Goal: Transaction & Acquisition: Book appointment/travel/reservation

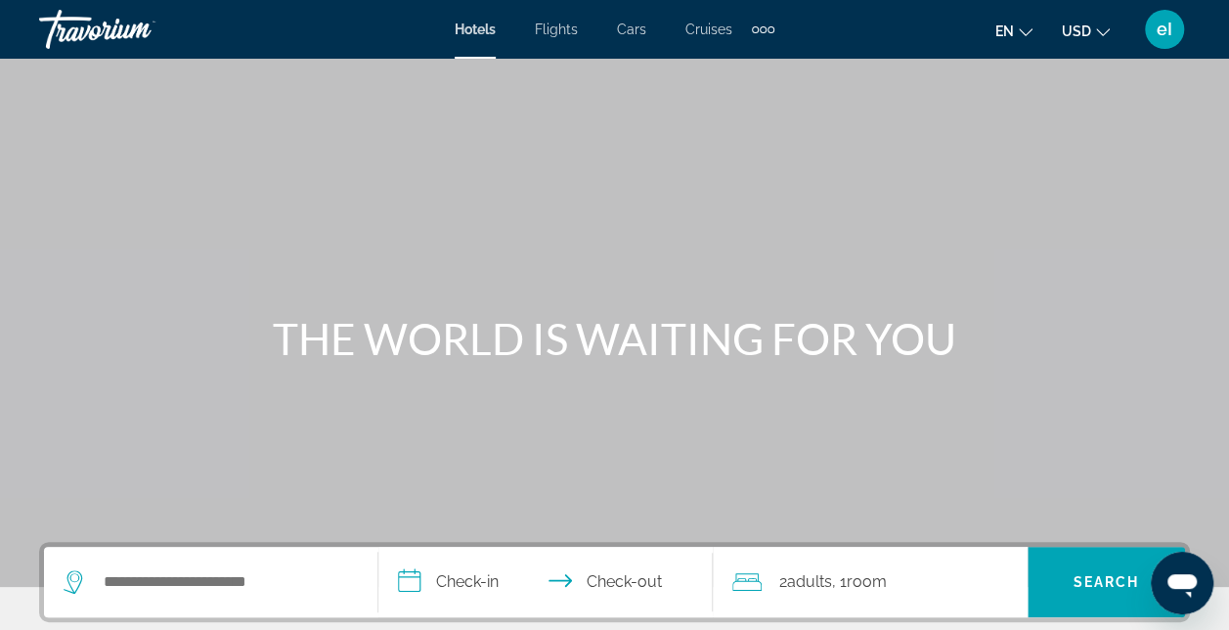
click at [553, 28] on span "Flights" at bounding box center [556, 30] width 43 height 16
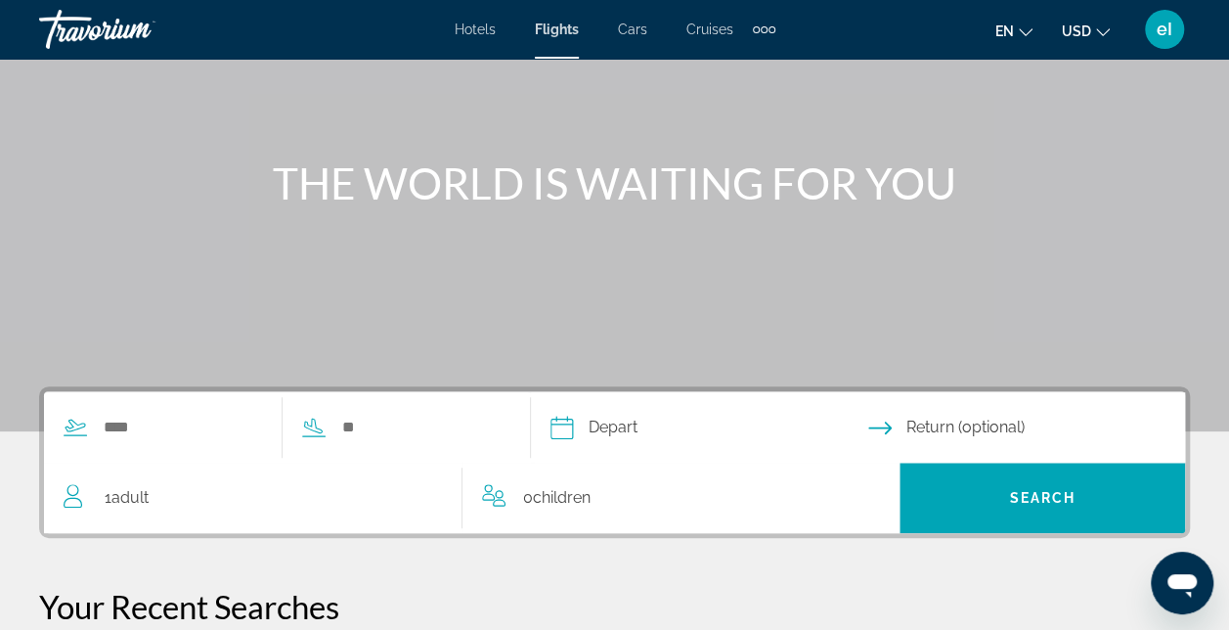
scroll to position [196, 0]
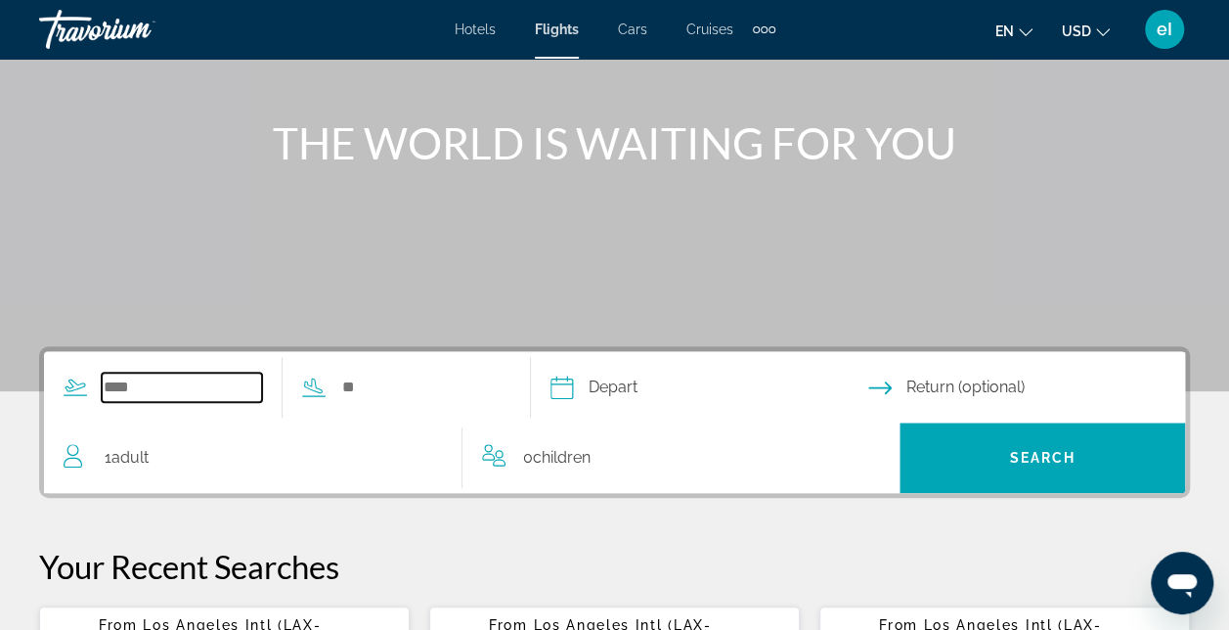
click at [103, 381] on input "Search widget" at bounding box center [182, 386] width 160 height 29
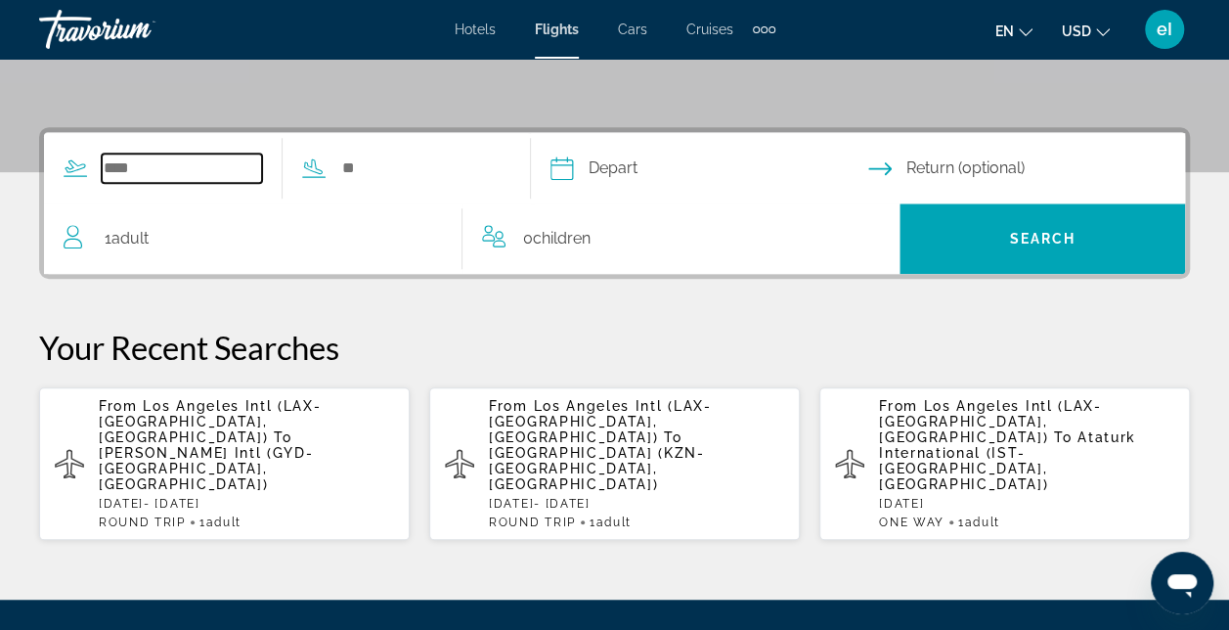
scroll to position [477, 0]
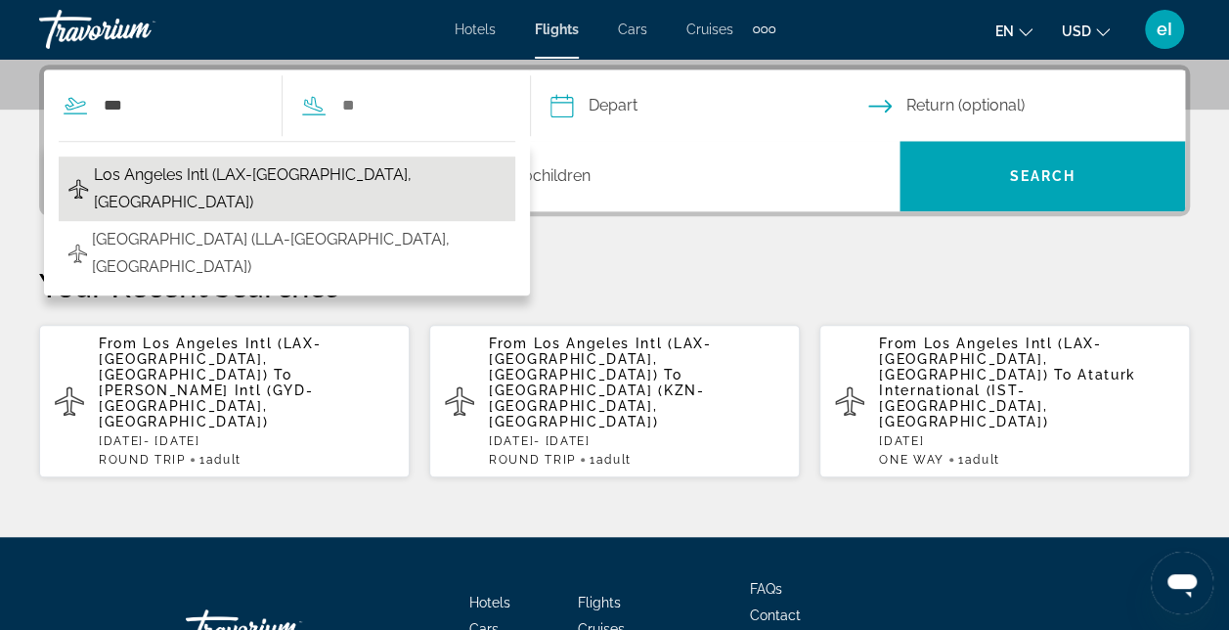
click at [176, 172] on span "Los Angeles Intl (LAX-[GEOGRAPHIC_DATA], [GEOGRAPHIC_DATA])" at bounding box center [300, 188] width 412 height 55
type input "**********"
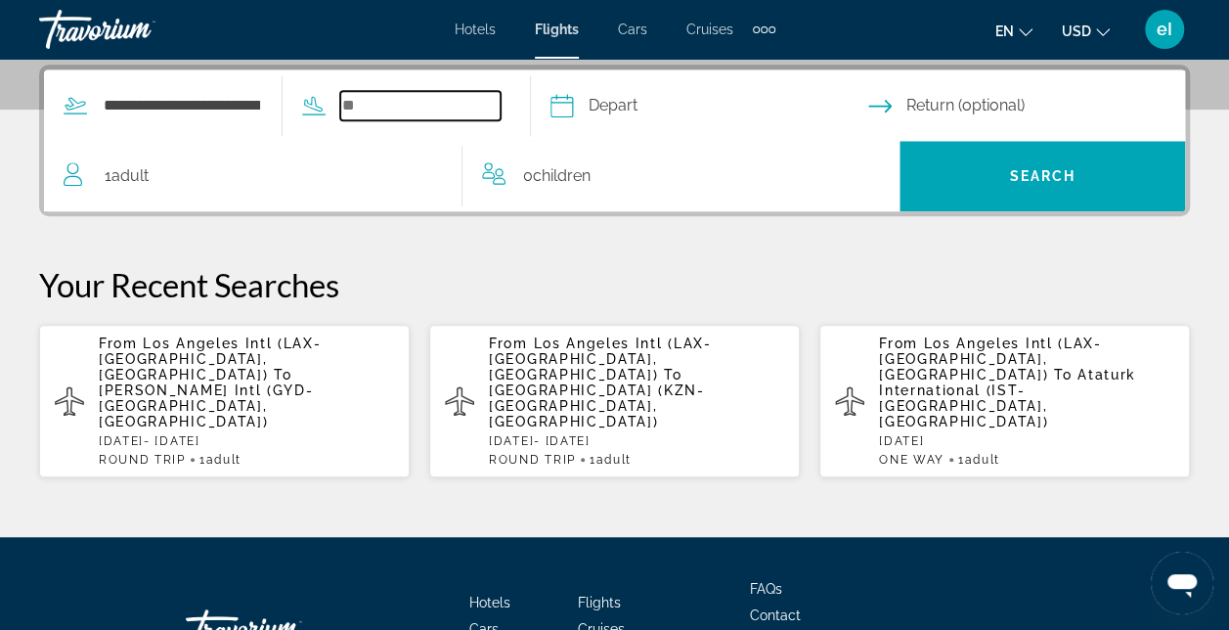
click at [418, 98] on input "Search widget" at bounding box center [420, 105] width 160 height 29
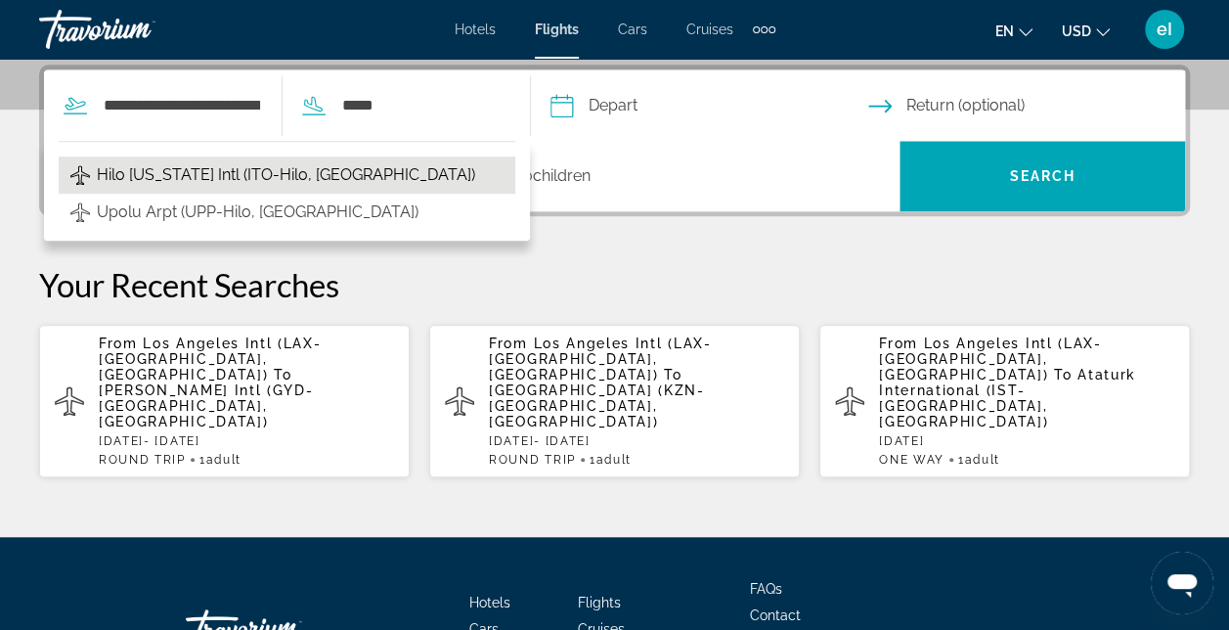
click at [412, 172] on span "Hilo [US_STATE] Intl (ITO-Hilo, [GEOGRAPHIC_DATA])" at bounding box center [286, 174] width 378 height 27
type input "**********"
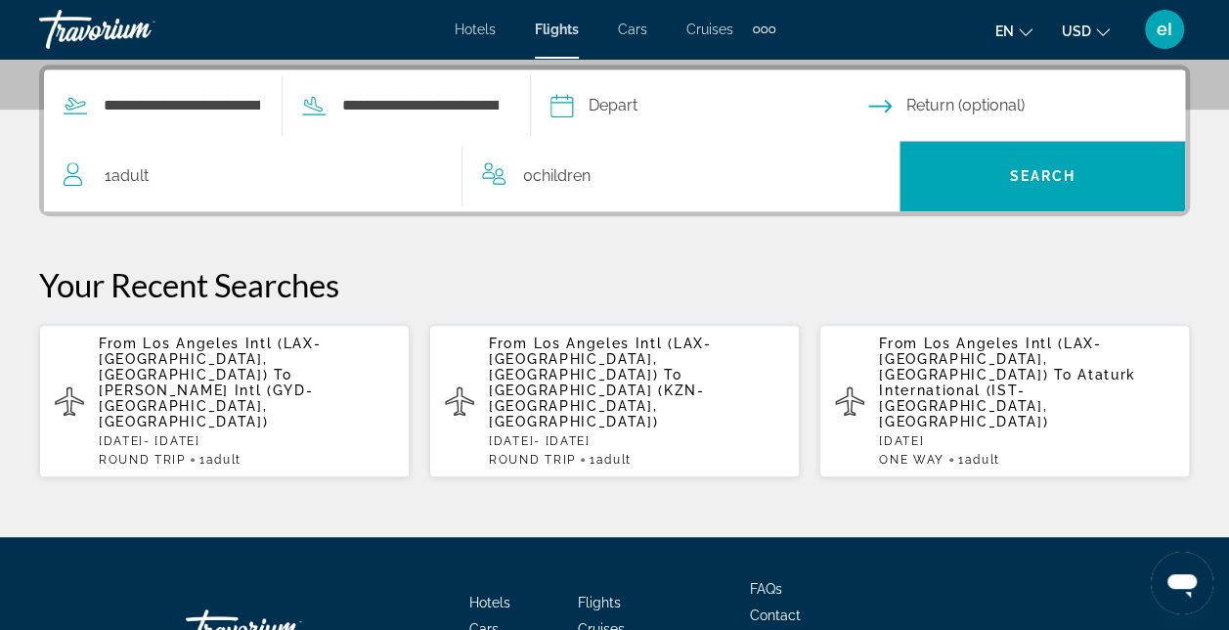
click at [599, 96] on input "Depart date" at bounding box center [709, 108] width 326 height 76
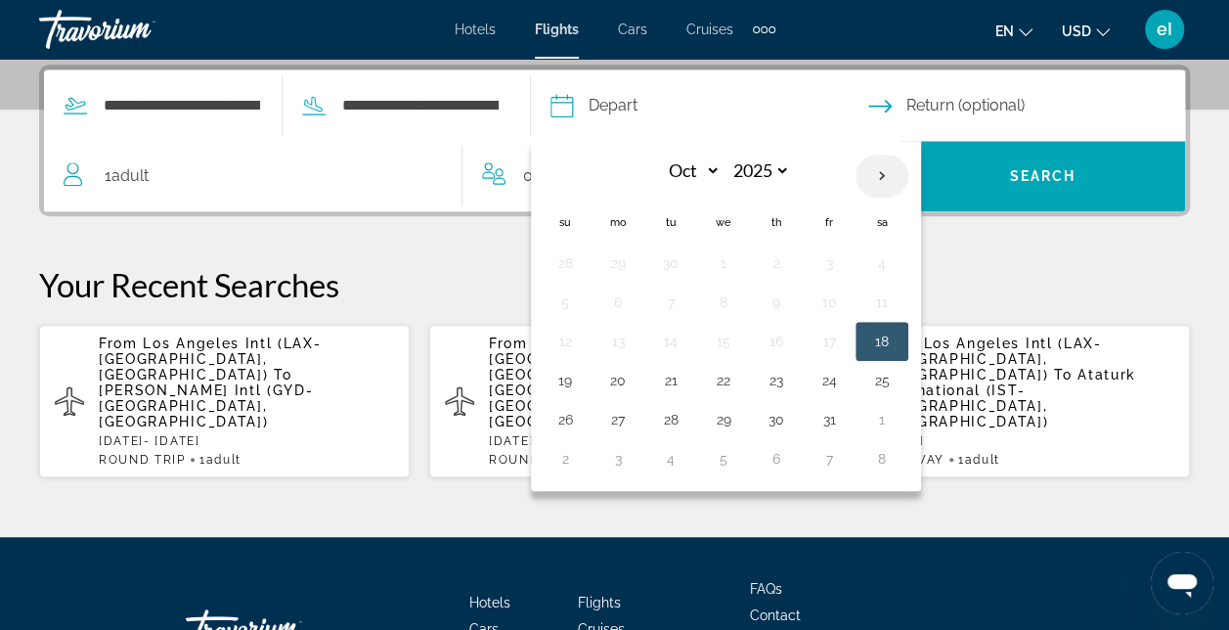
click at [901, 173] on th "Next month" at bounding box center [881, 175] width 53 height 43
select select "**"
click at [686, 373] on button "18" at bounding box center [670, 380] width 31 height 27
type input "**********"
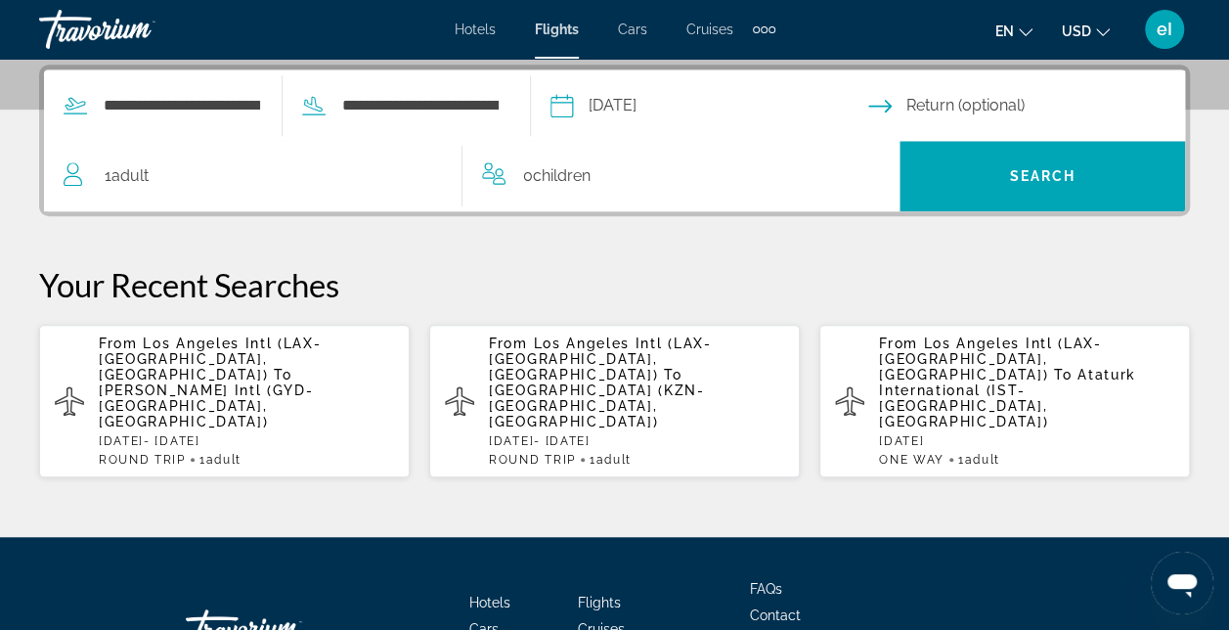
click at [960, 104] on input "Return date" at bounding box center [1031, 108] width 326 height 76
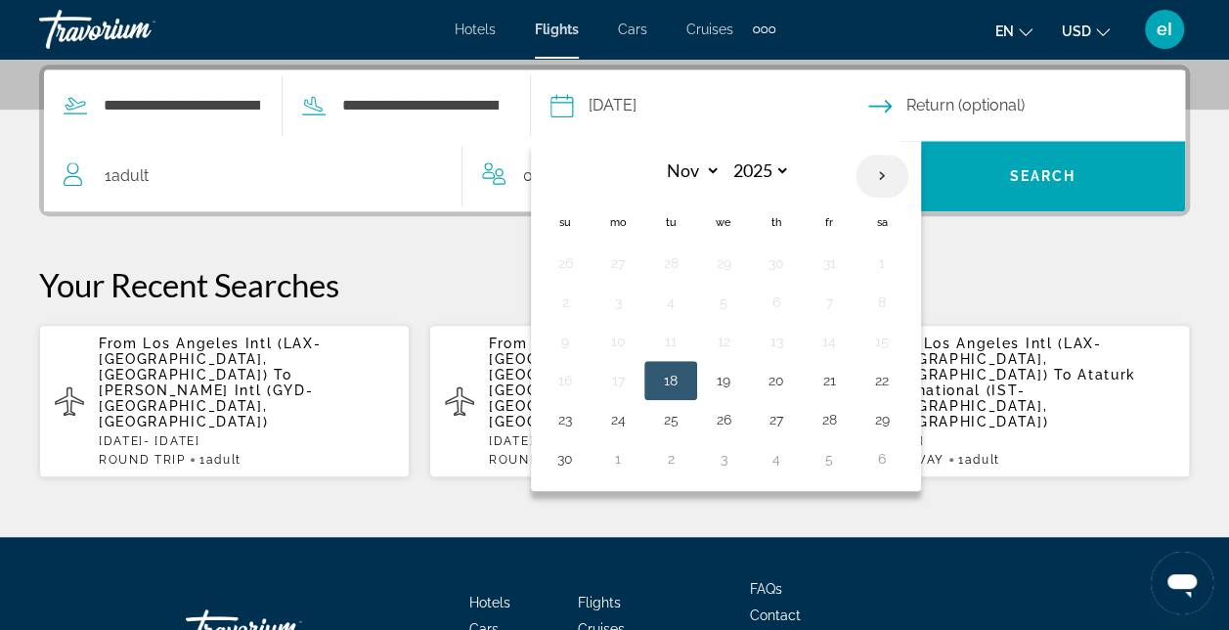
click at [907, 174] on th "Next month" at bounding box center [881, 175] width 53 height 43
select select "**"
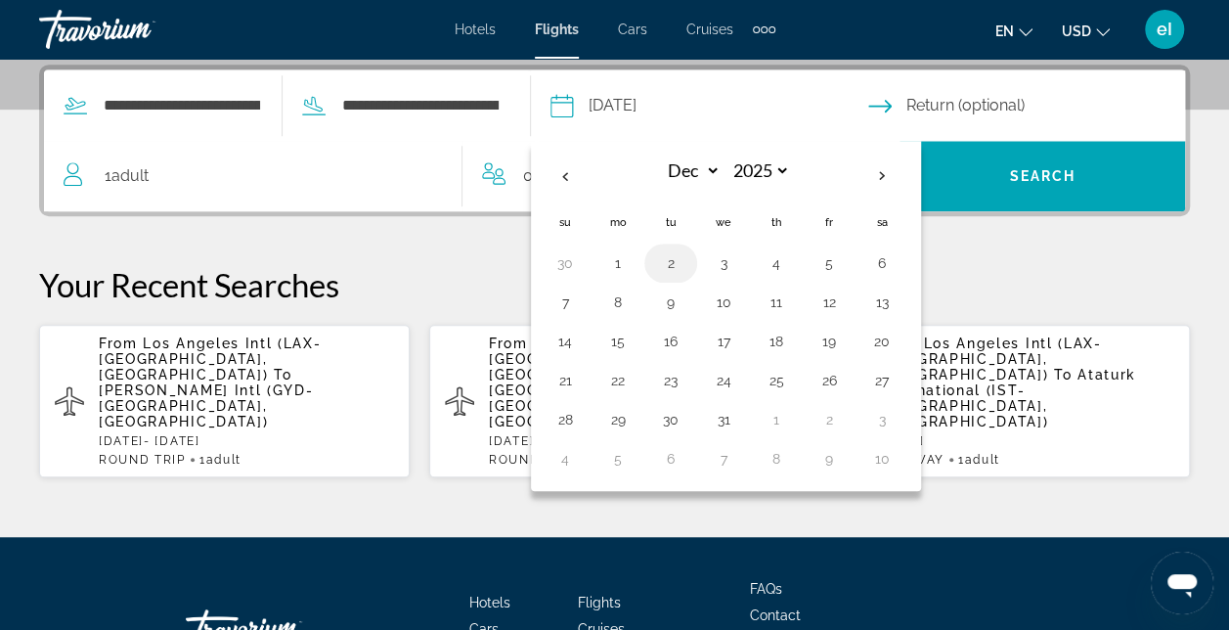
click at [686, 259] on button "2" at bounding box center [670, 262] width 31 height 27
type input "**********"
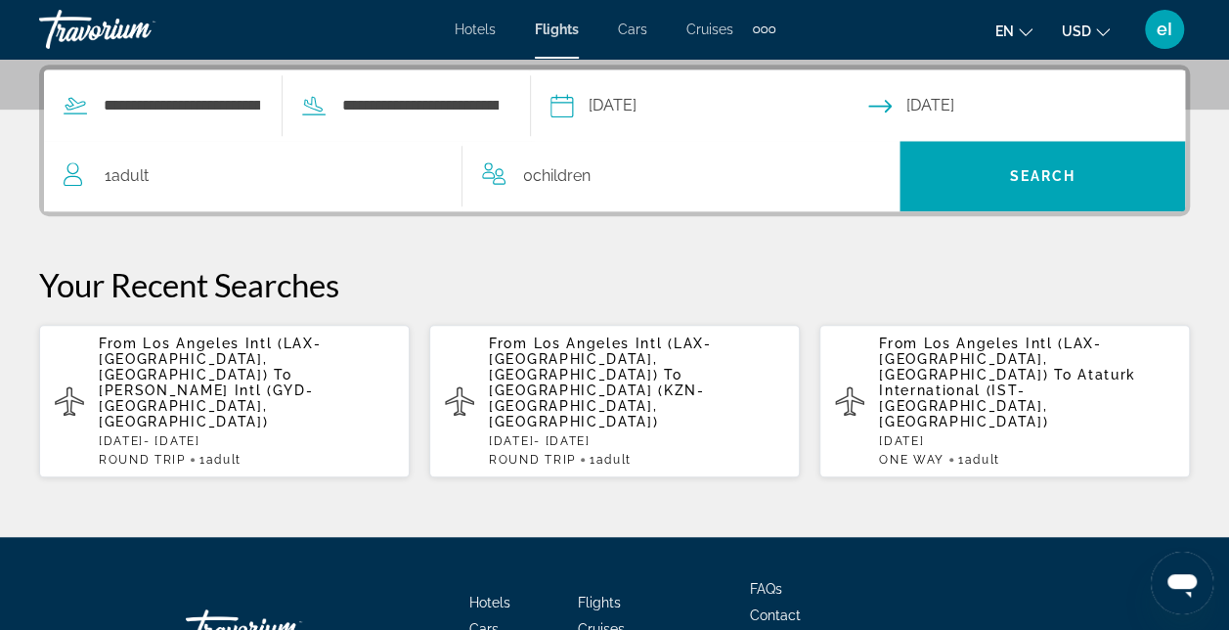
click at [169, 173] on div "1 Adult Adults" at bounding box center [263, 175] width 398 height 27
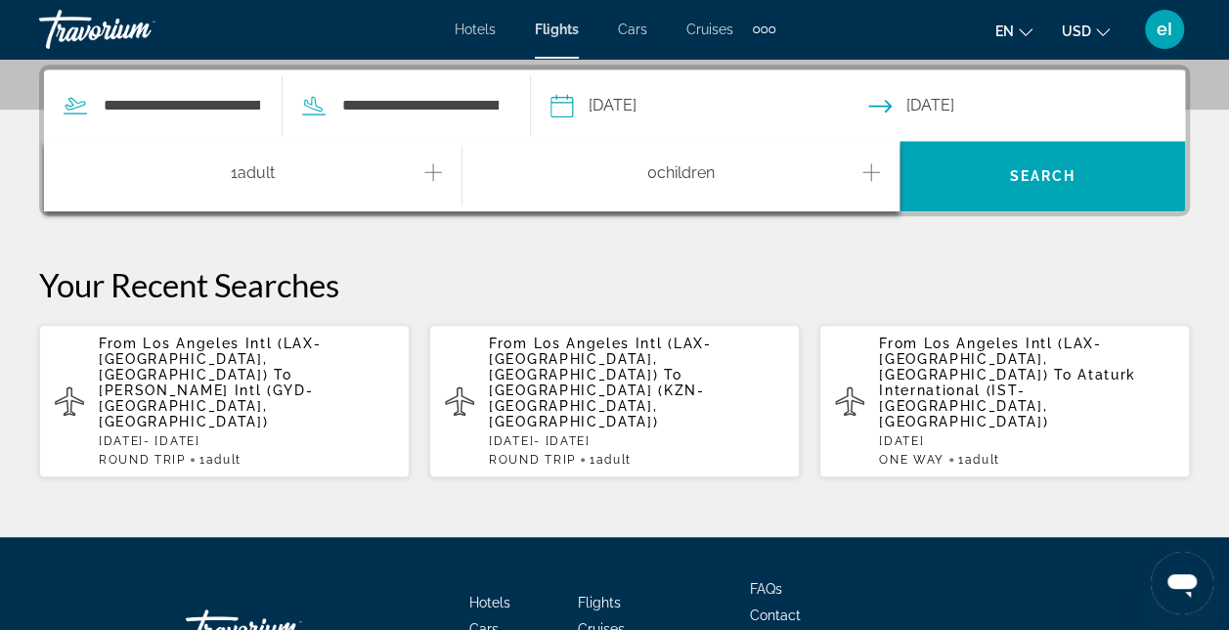
click at [434, 171] on icon "Increment adults" at bounding box center [433, 171] width 18 height 23
click at [75, 165] on icon "Decrement adults" at bounding box center [73, 171] width 18 height 23
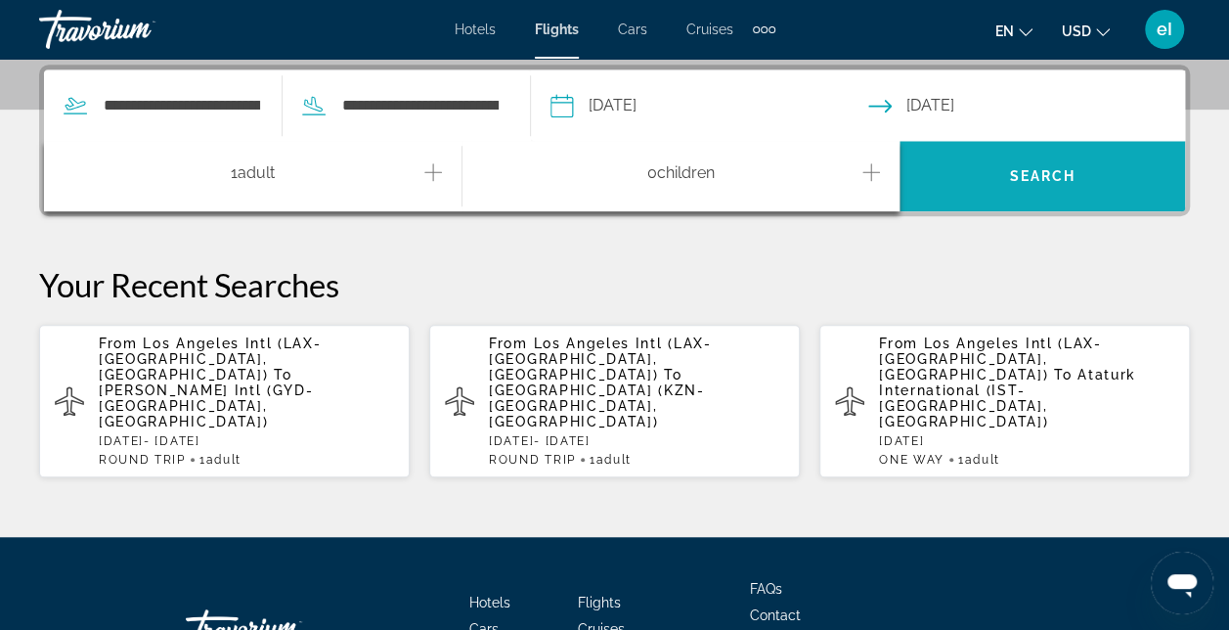
click at [996, 174] on span "Search" at bounding box center [1041, 176] width 285 height 47
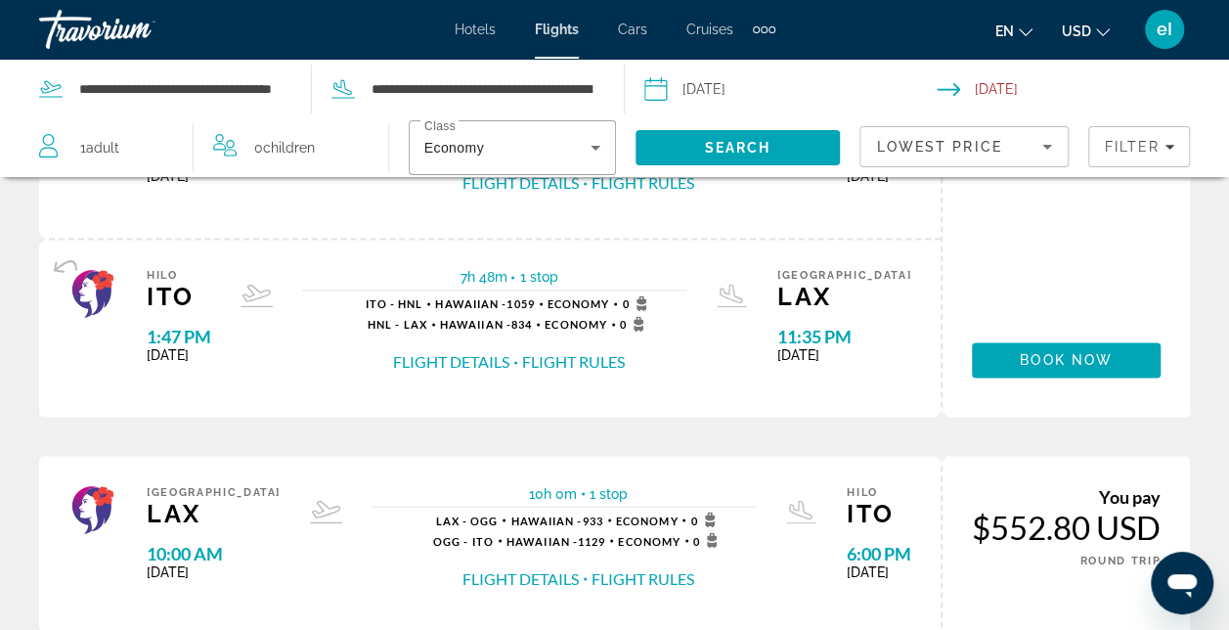
scroll to position [978, 0]
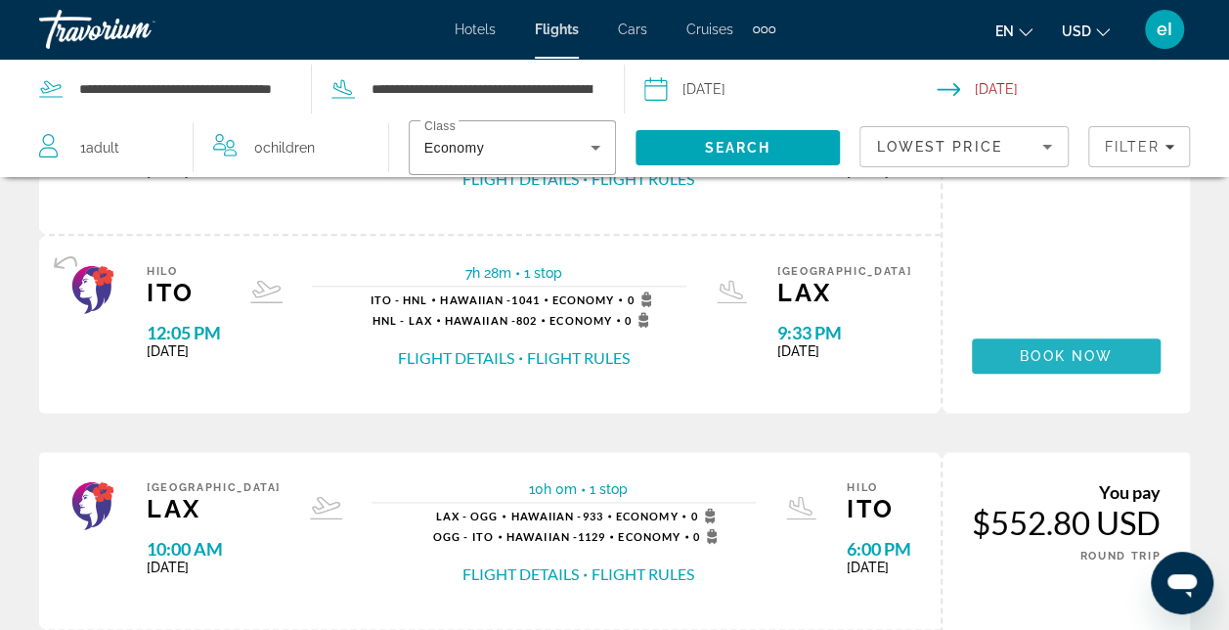
click at [1064, 350] on span "Book now" at bounding box center [1066, 356] width 93 height 16
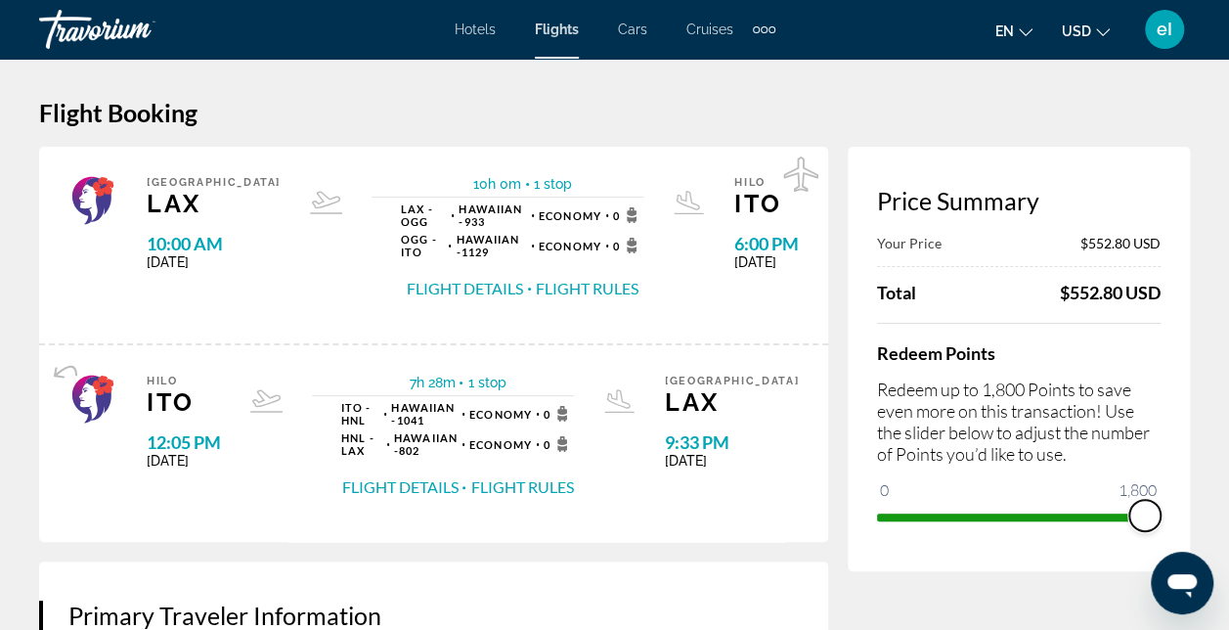
drag, startPoint x: 892, startPoint y: 512, endPoint x: 1174, endPoint y: 506, distance: 282.6
click at [1174, 506] on div "Price Summary Your Price $552.80 USD Total $552.80 USD Redeem Points Redeem up …" at bounding box center [1019, 359] width 342 height 424
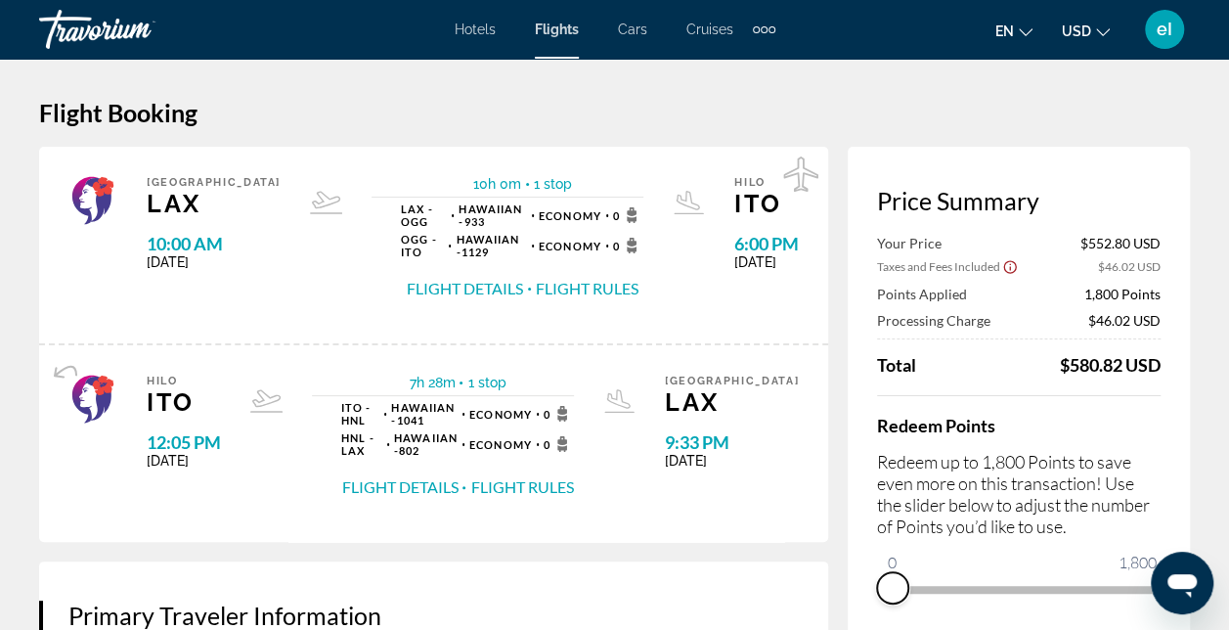
drag, startPoint x: 1140, startPoint y: 579, endPoint x: 862, endPoint y: 602, distance: 278.6
click at [866, 602] on div "Price Summary Your Price $552.80 USD Taxes and Fees Included $46.02 USD Points …" at bounding box center [1019, 395] width 342 height 497
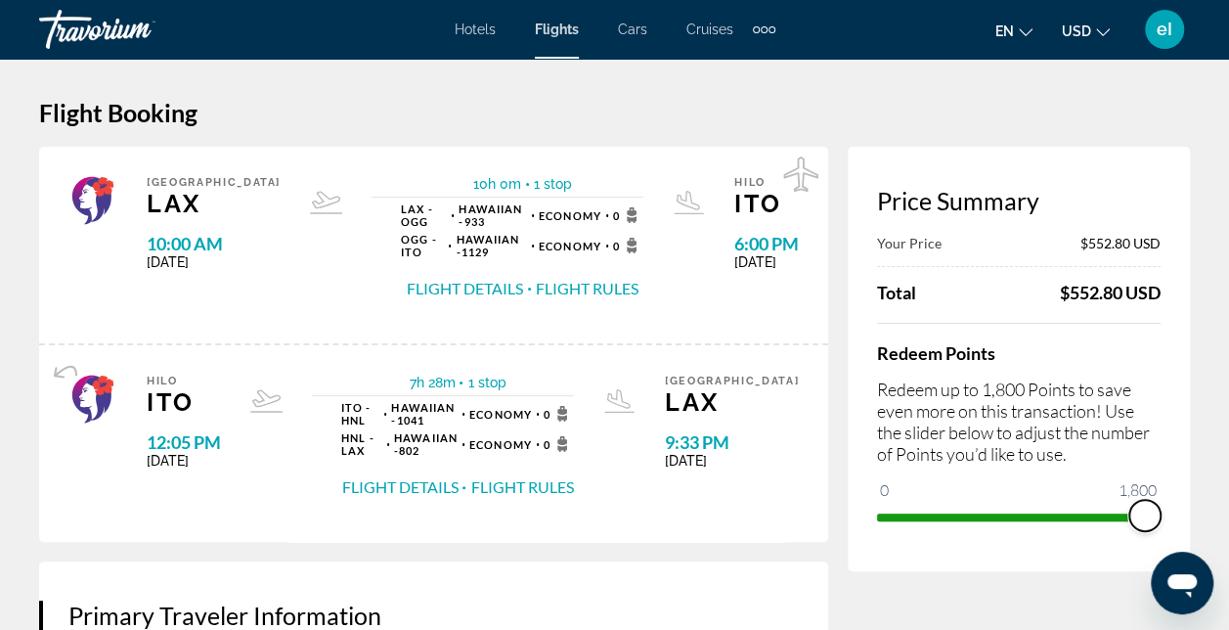
drag, startPoint x: 886, startPoint y: 508, endPoint x: 1212, endPoint y: 504, distance: 326.5
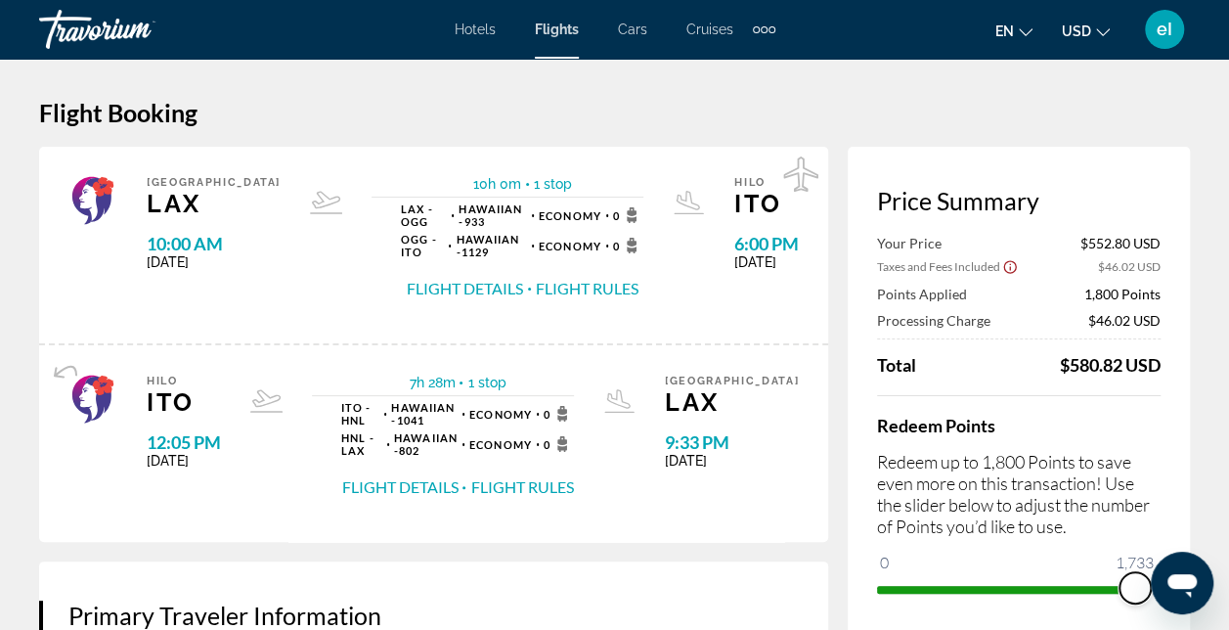
drag, startPoint x: 2292, startPoint y: 1132, endPoint x: 1176, endPoint y: 567, distance: 1250.4
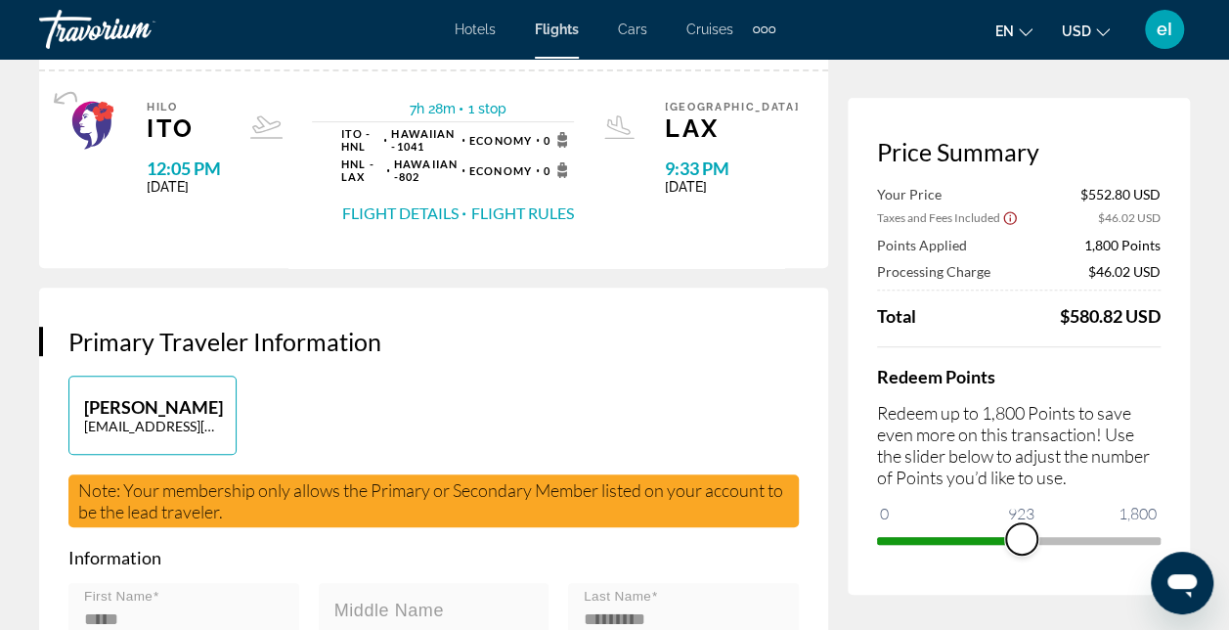
scroll to position [293, 0]
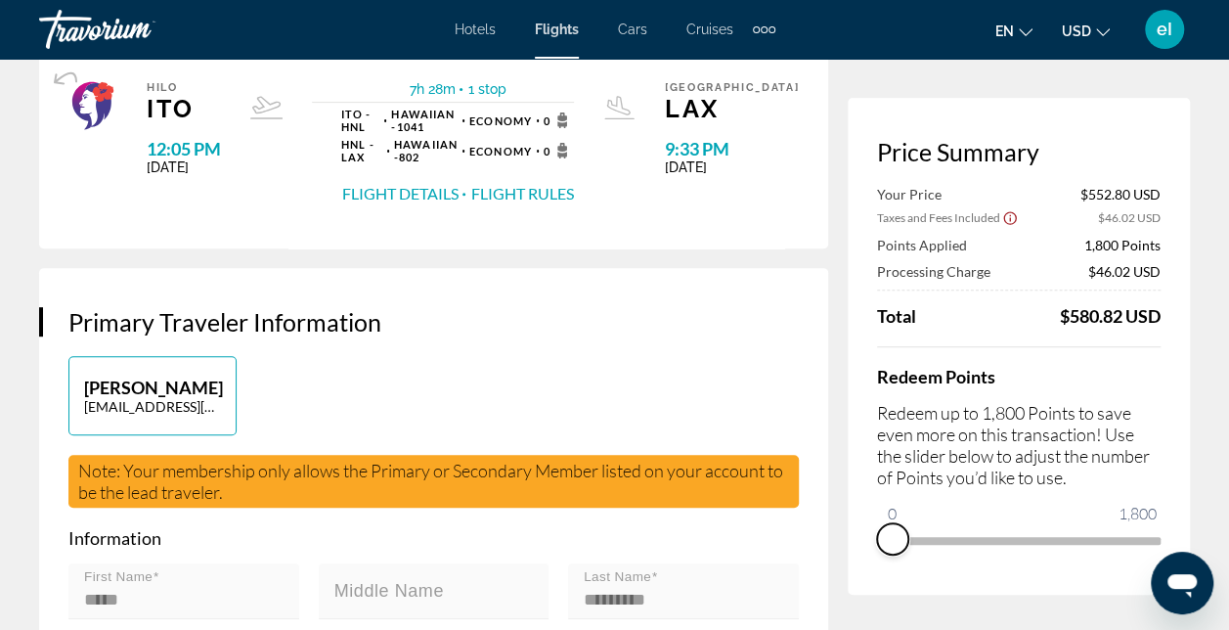
click at [881, 539] on span "ngx-slider" at bounding box center [892, 538] width 31 height 31
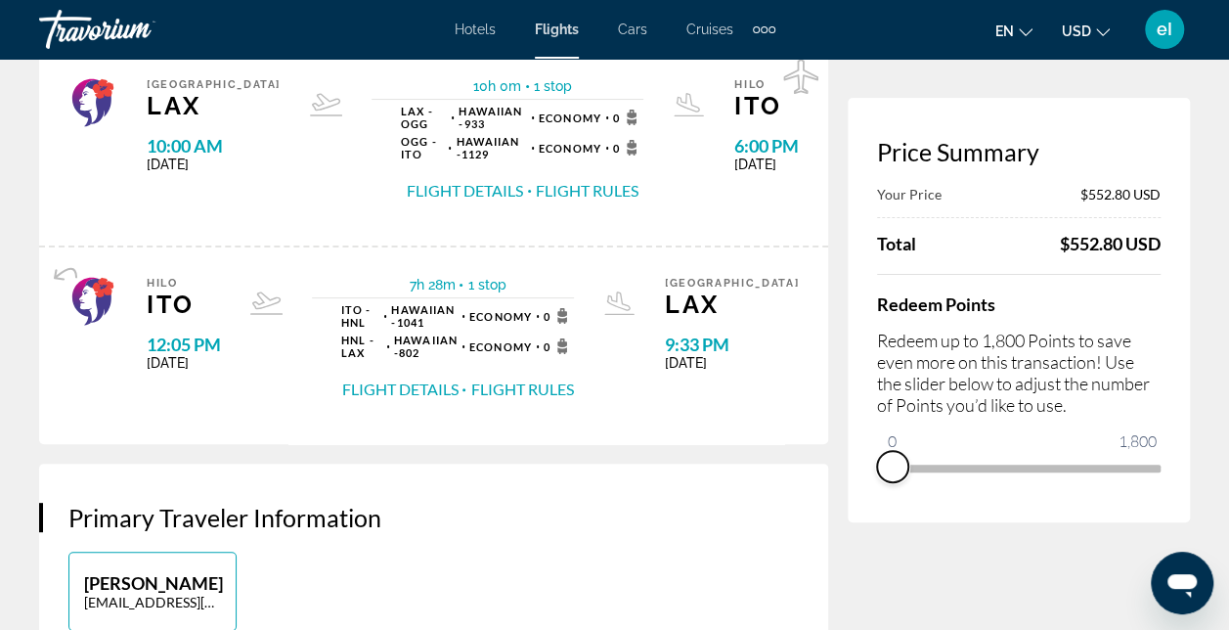
scroll to position [0, 0]
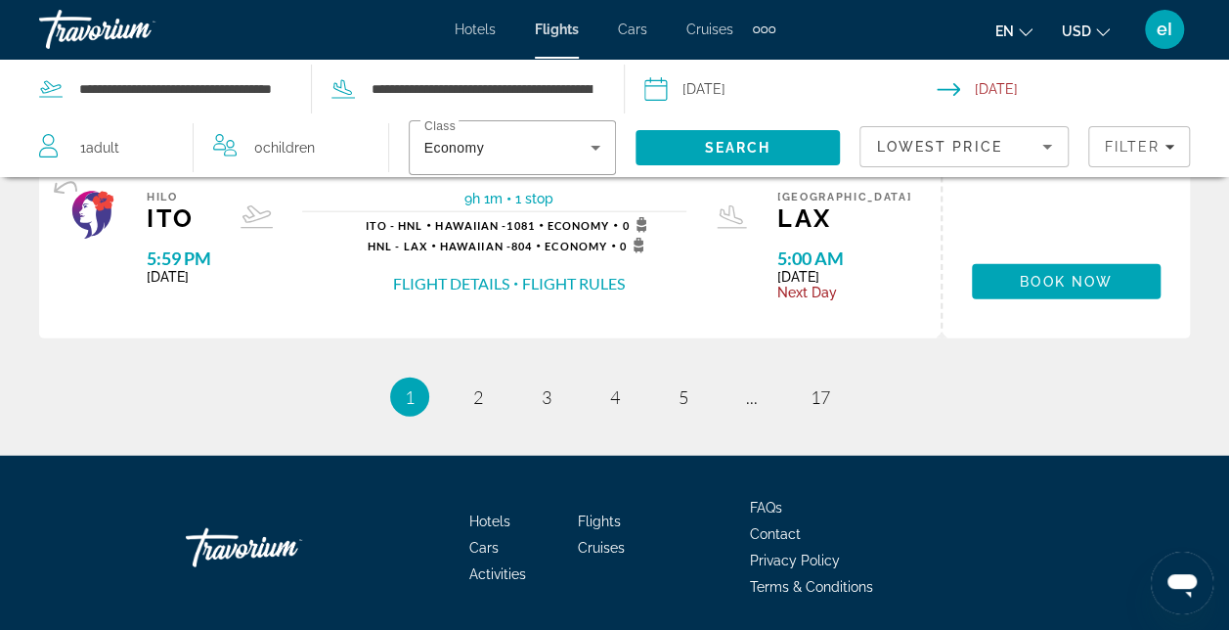
scroll to position [2297, 0]
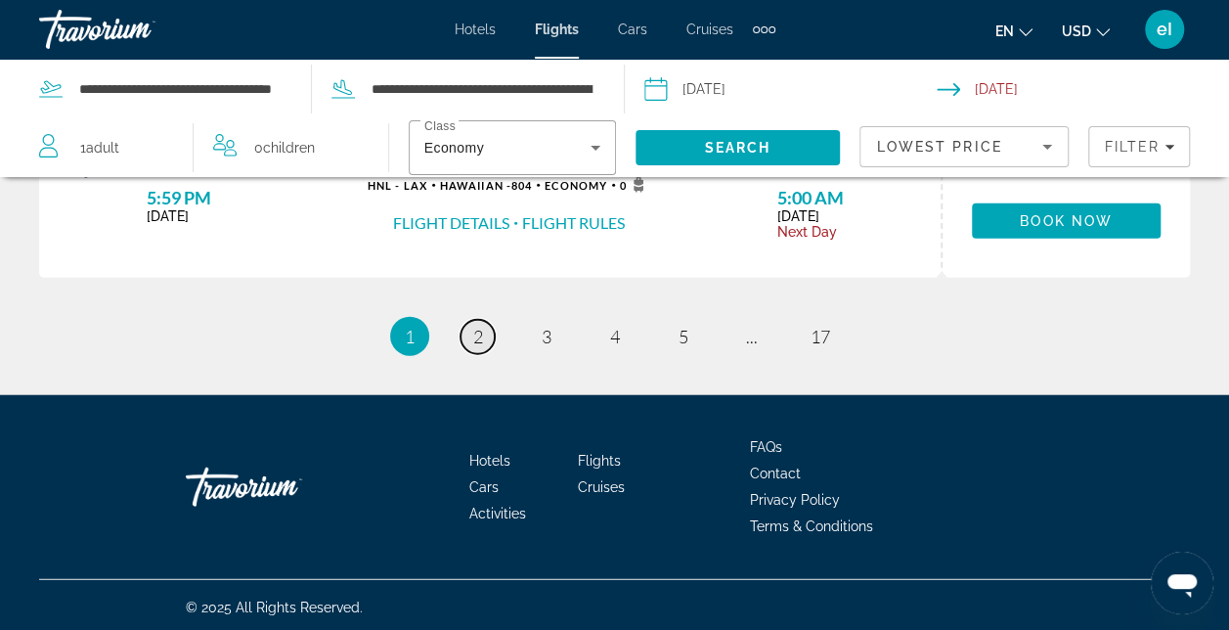
click at [474, 330] on span "2" at bounding box center [478, 337] width 10 height 22
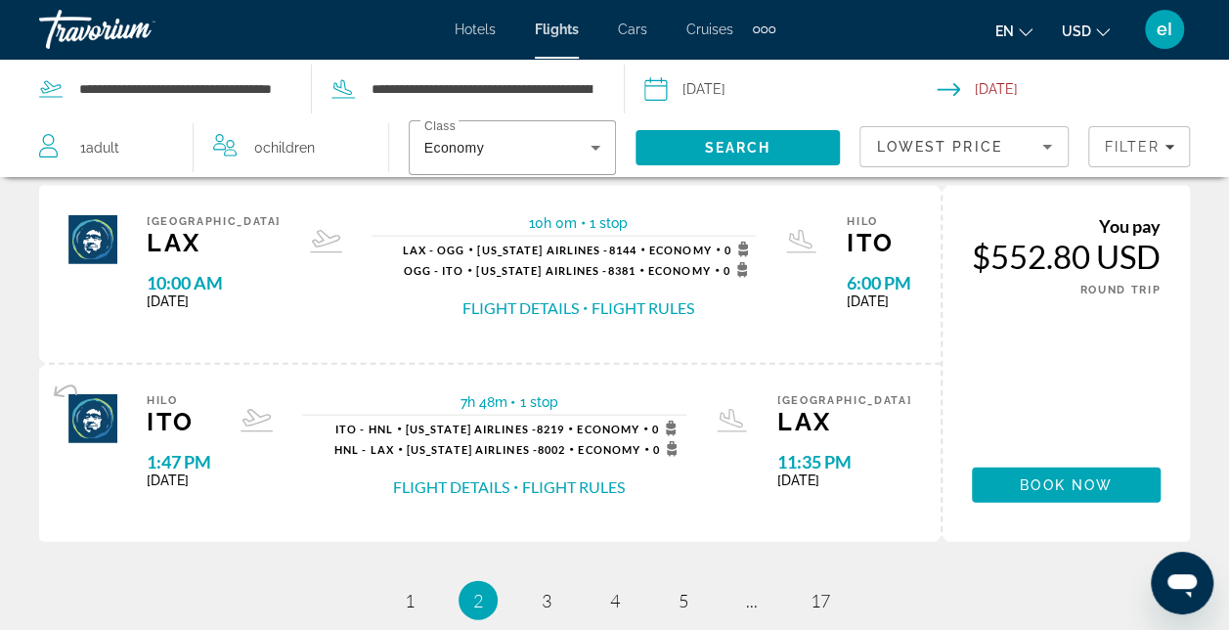
scroll to position [2376, 0]
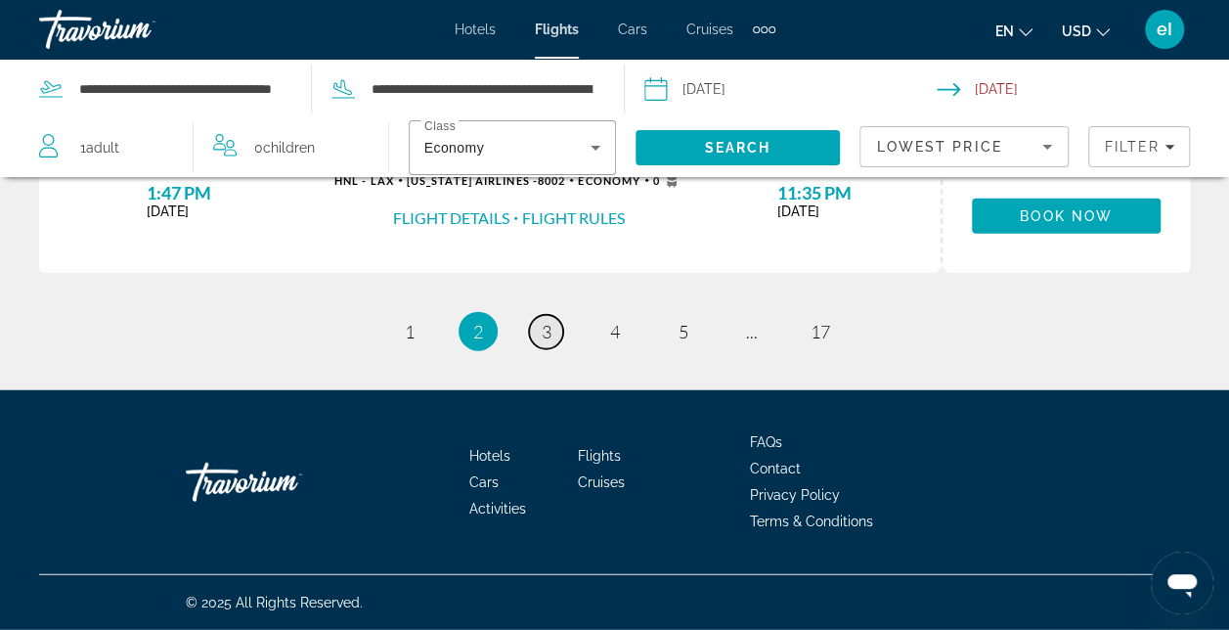
click at [538, 328] on link "page 3" at bounding box center [546, 332] width 34 height 34
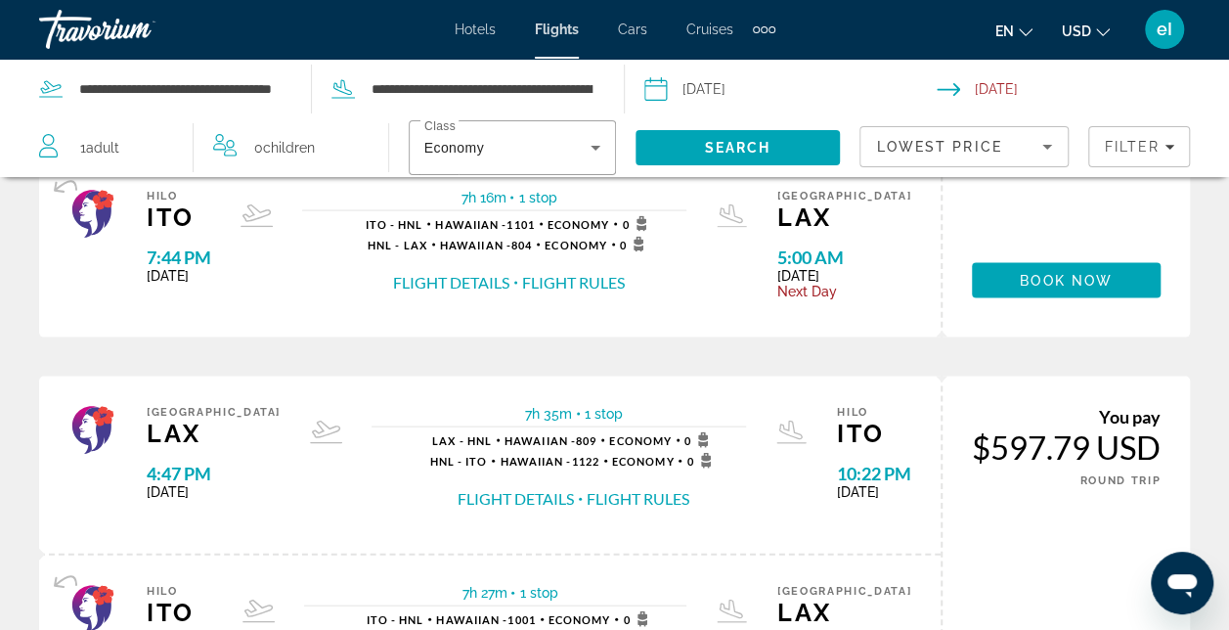
scroll to position [2248, 0]
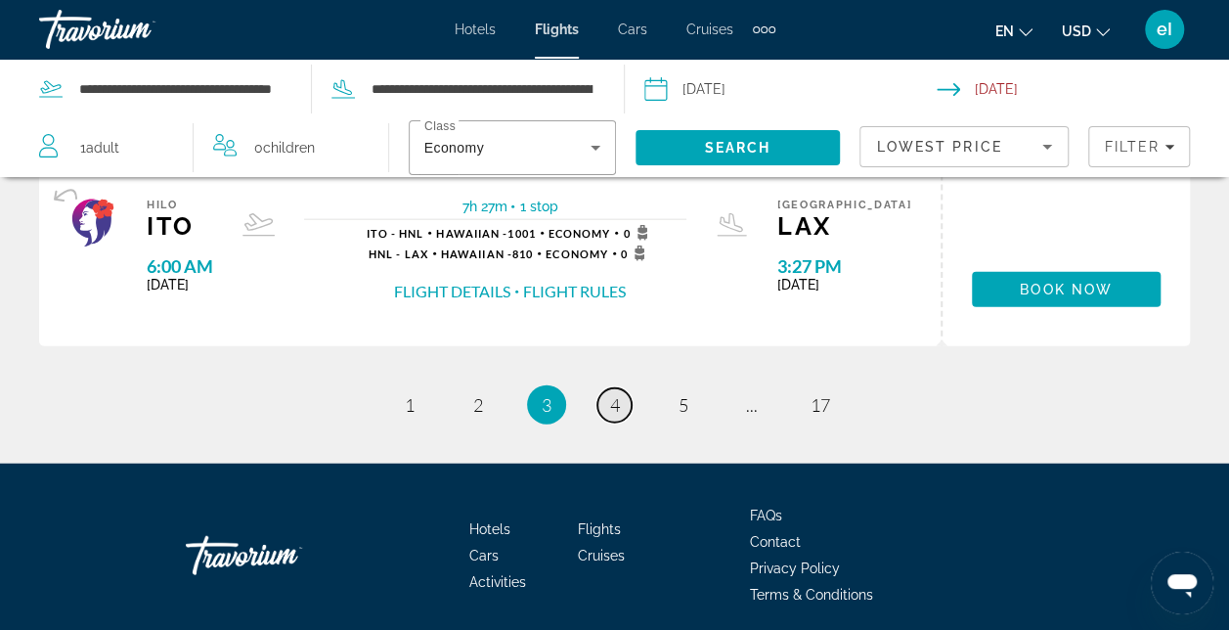
click at [619, 415] on span "4" at bounding box center [615, 405] width 10 height 22
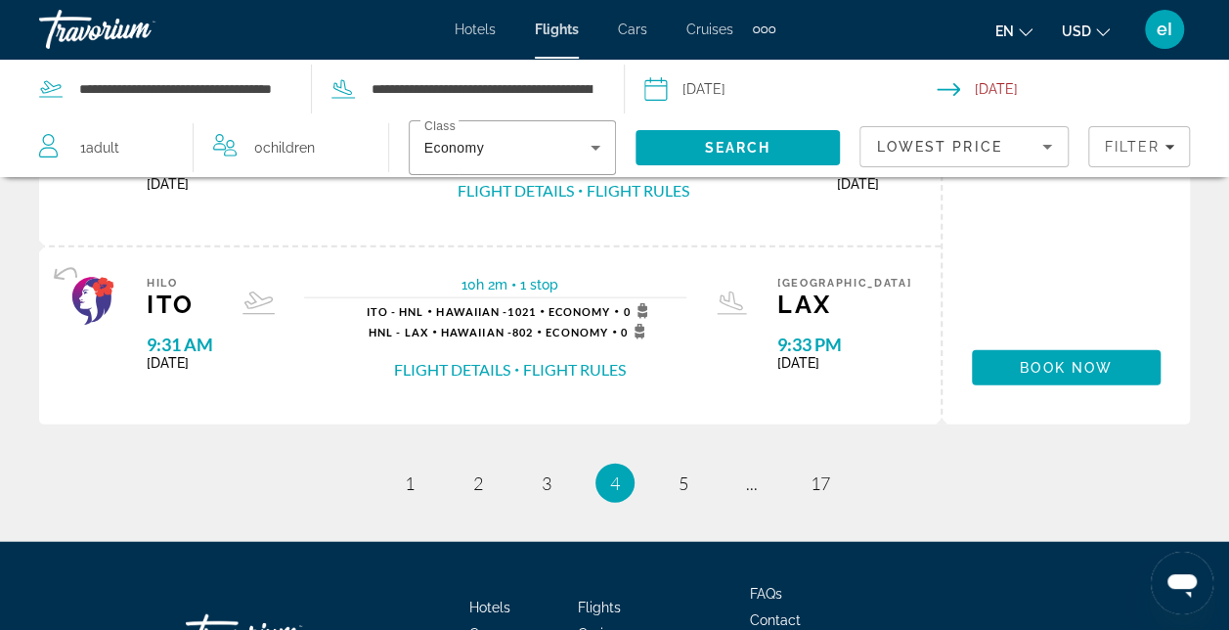
scroll to position [2248, 0]
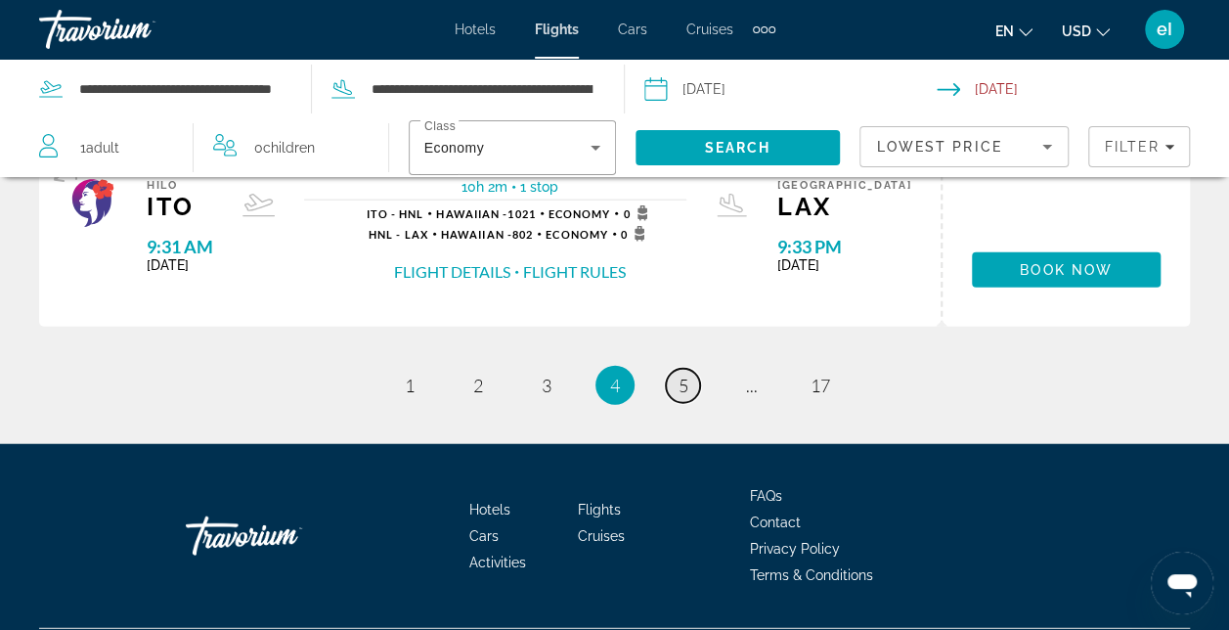
click at [680, 382] on span "5" at bounding box center [683, 385] width 10 height 22
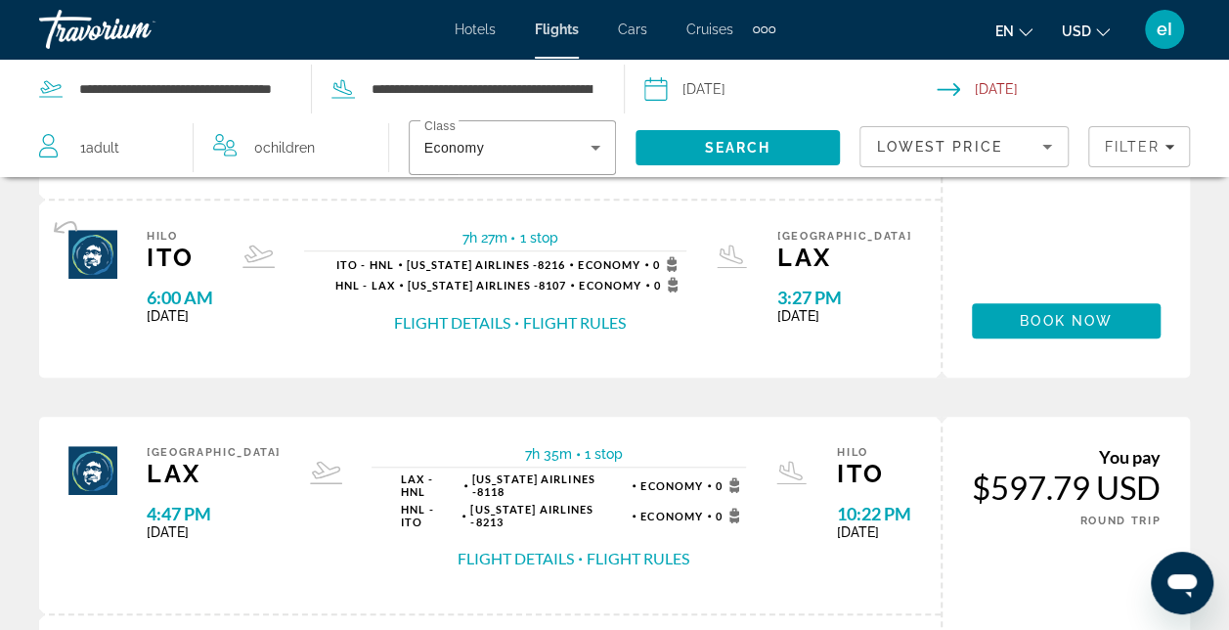
scroll to position [655, 0]
